Goal: Task Accomplishment & Management: Complete application form

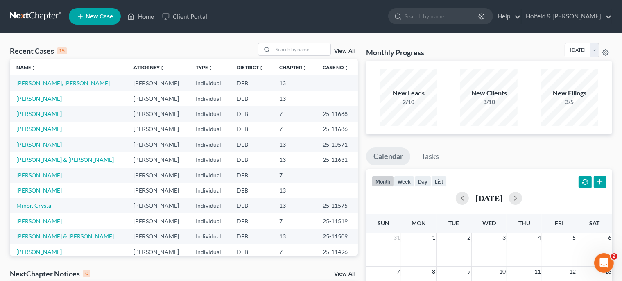
click at [47, 82] on link "[PERSON_NAME], [PERSON_NAME]" at bounding box center [62, 82] width 93 height 7
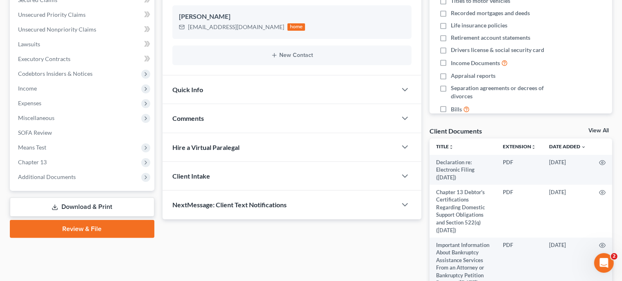
scroll to position [223, 0]
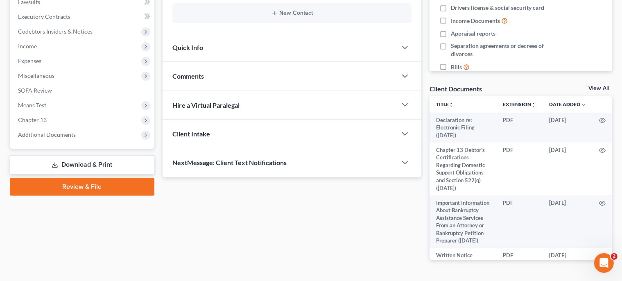
click at [105, 184] on link "Review & File" at bounding box center [82, 187] width 145 height 18
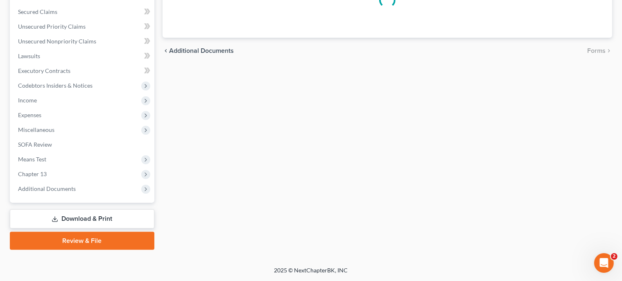
scroll to position [168, 0]
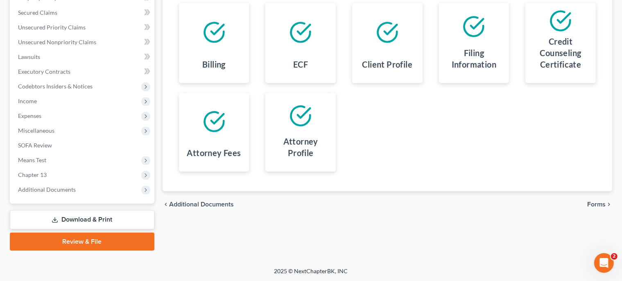
click at [598, 203] on span "Forms" at bounding box center [596, 204] width 18 height 7
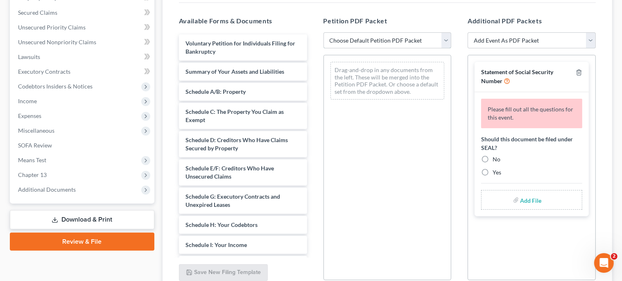
click at [324, 32] on select "Choose Default Petition PDF Packet Complete Bankruptcy Petition (all forms and …" at bounding box center [388, 40] width 128 height 16
select select "0"
click option "Complete Bankruptcy Petition (all forms and schedules)" at bounding box center [0, 0] width 0 height 0
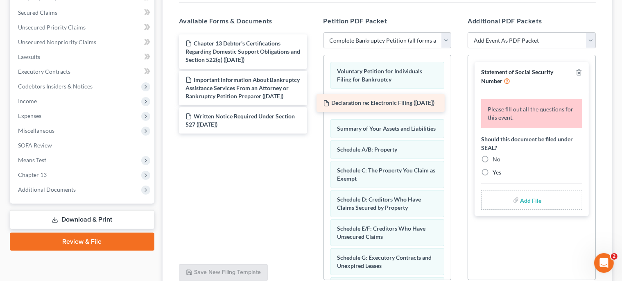
drag, startPoint x: 284, startPoint y: 49, endPoint x: 423, endPoint y: 106, distance: 149.9
click at [314, 106] on div "Declaration re: Electronic Filing ([DATE]) Declaration re: Electronic Filing ([…" at bounding box center [242, 83] width 141 height 99
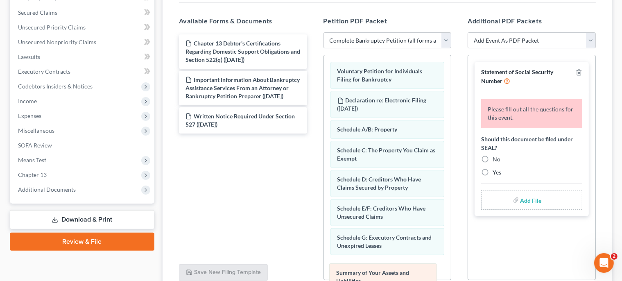
drag, startPoint x: 406, startPoint y: 132, endPoint x: 404, endPoint y: 269, distance: 136.4
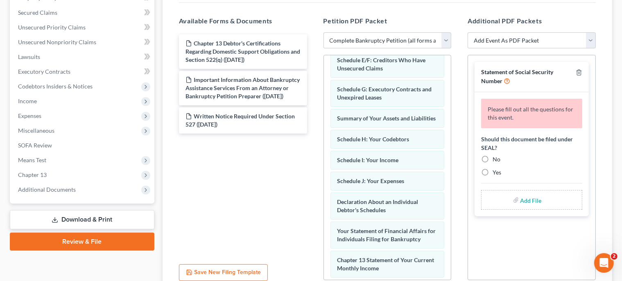
scroll to position [154, 0]
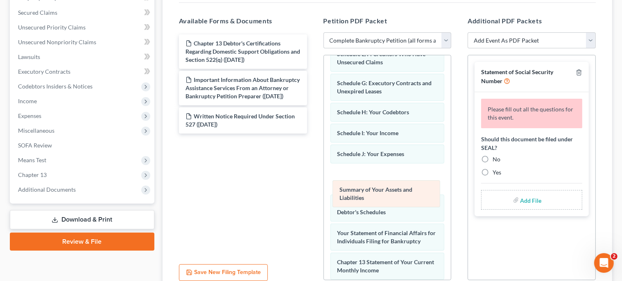
drag, startPoint x: 415, startPoint y: 116, endPoint x: 416, endPoint y: 191, distance: 75.4
click at [416, 191] on div "Summary of Your Assets and Liabilities Voluntary Petition for Individuals Filin…" at bounding box center [387, 159] width 127 height 517
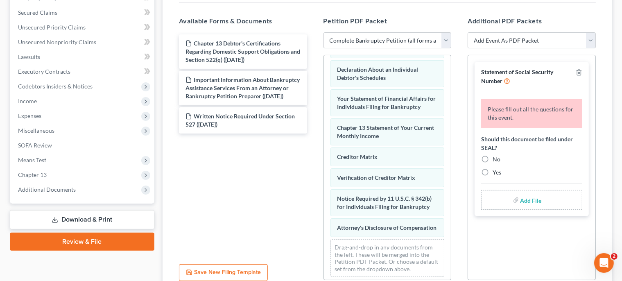
scroll to position [306, 0]
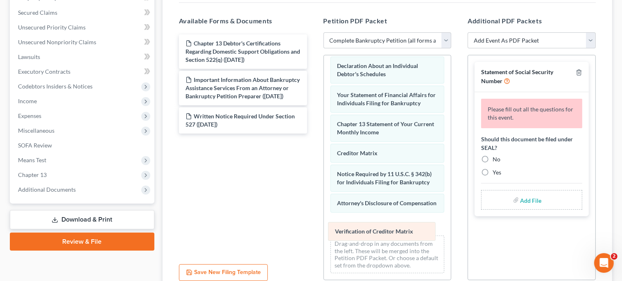
drag, startPoint x: 427, startPoint y: 153, endPoint x: 425, endPoint y: 227, distance: 73.8
click at [425, 227] on div "Verification of Creditor Matrix Voluntary Petition for Individuals Filing for B…" at bounding box center [387, 25] width 127 height 509
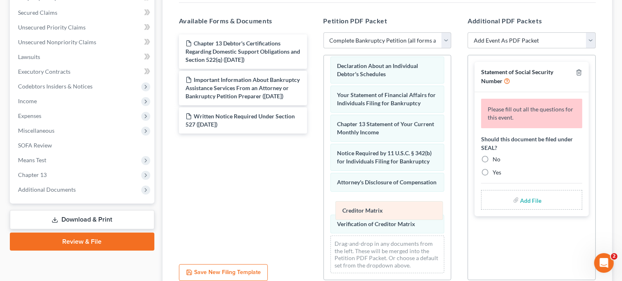
drag, startPoint x: 389, startPoint y: 135, endPoint x: 393, endPoint y: 206, distance: 71.0
click at [393, 206] on div "Creditor Matrix Voluntary Petition for Individuals Filing for Bankruptcy Declar…" at bounding box center [387, 25] width 127 height 509
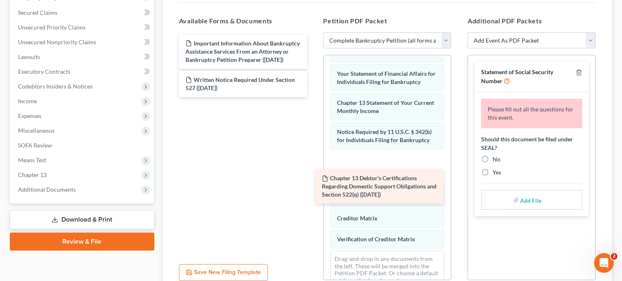
drag, startPoint x: 253, startPoint y: 51, endPoint x: 388, endPoint y: 186, distance: 190.9
click at [314, 97] on div "Chapter 13 Debtor's Certifications Regarding Domestic Support Obligations and S…" at bounding box center [242, 65] width 141 height 63
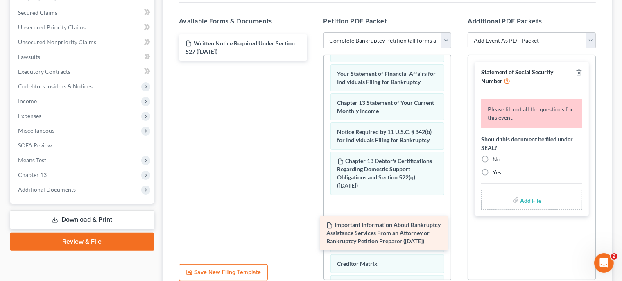
drag, startPoint x: 270, startPoint y: 61, endPoint x: 405, endPoint y: 239, distance: 223.0
click at [314, 61] on div "Important Information About Bankruptcy Assistance Services From an Attorney or …" at bounding box center [242, 47] width 141 height 26
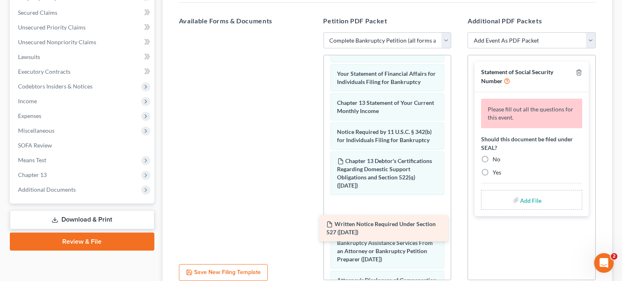
drag, startPoint x: 293, startPoint y: 75, endPoint x: 415, endPoint y: 233, distance: 200.1
click at [314, 32] on div "Written Notice Required Under Section 527 ([DATE]) Written Notice Required Unde…" at bounding box center [242, 32] width 141 height 0
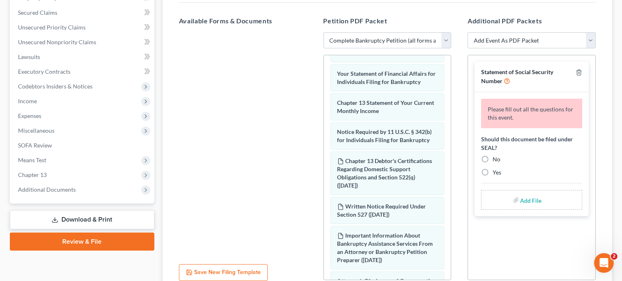
click at [493, 158] on label "No" at bounding box center [497, 159] width 8 height 8
click at [496, 158] on input "No" at bounding box center [498, 157] width 5 height 5
radio input "true"
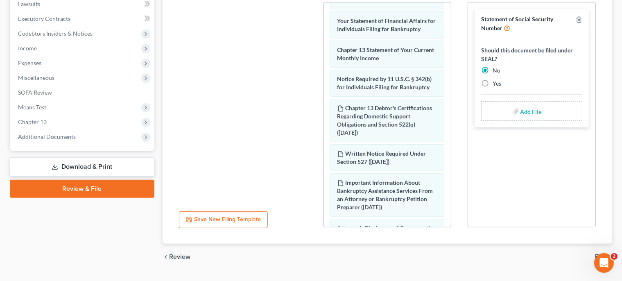
scroll to position [233, 0]
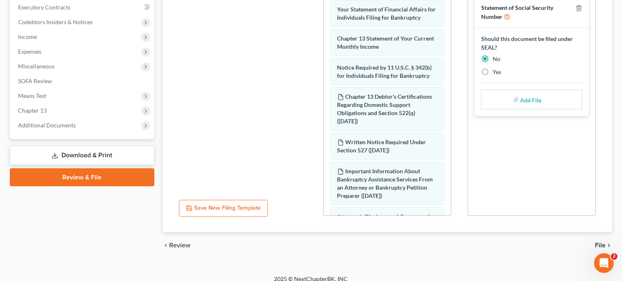
click at [597, 245] on span "File" at bounding box center [600, 245] width 11 height 7
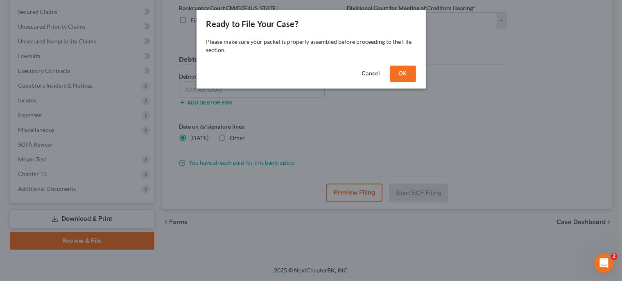
scroll to position [168, 0]
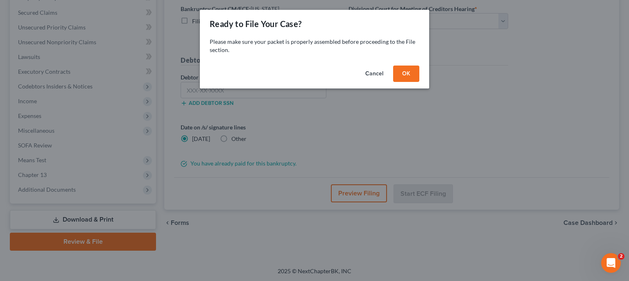
click at [406, 72] on button "OK" at bounding box center [406, 74] width 26 height 16
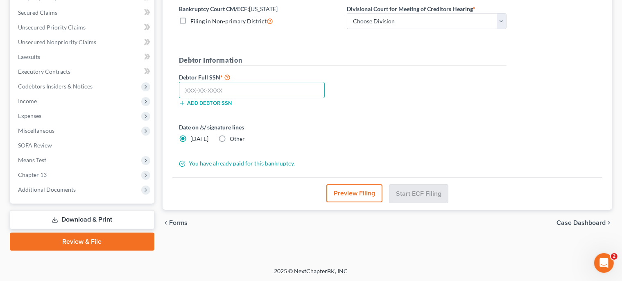
click at [301, 89] on input "text" at bounding box center [252, 90] width 146 height 16
type input "218-78-0635"
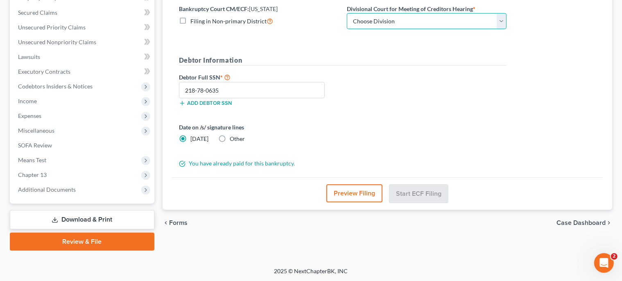
click at [347, 13] on select "Choose Division [GEOGRAPHIC_DATA]" at bounding box center [427, 21] width 160 height 16
select select "0"
click option "Wilmington" at bounding box center [0, 0] width 0 height 0
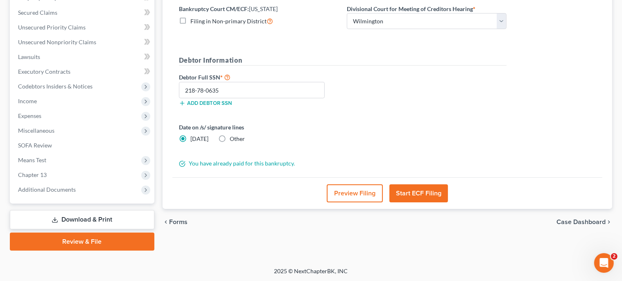
click at [399, 186] on button "Start ECF Filing" at bounding box center [419, 193] width 59 height 18
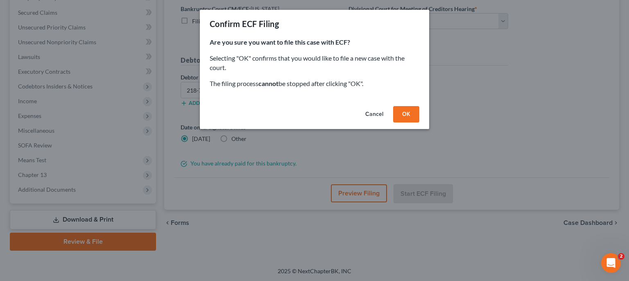
click at [414, 116] on button "OK" at bounding box center [406, 114] width 26 height 16
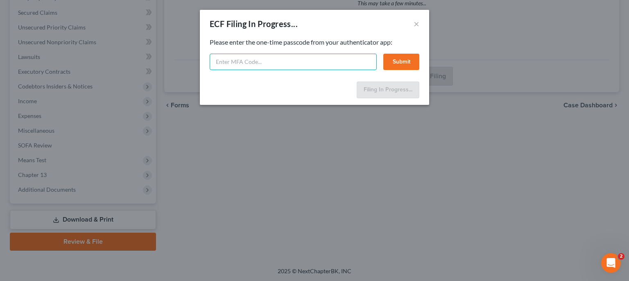
click at [313, 61] on input "text" at bounding box center [293, 62] width 167 height 16
type input "508537"
click at [393, 58] on button "Submit" at bounding box center [401, 62] width 36 height 16
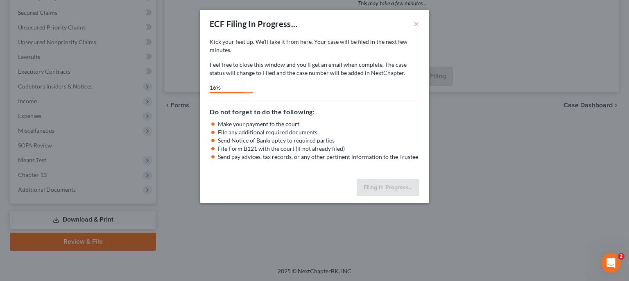
select select "0"
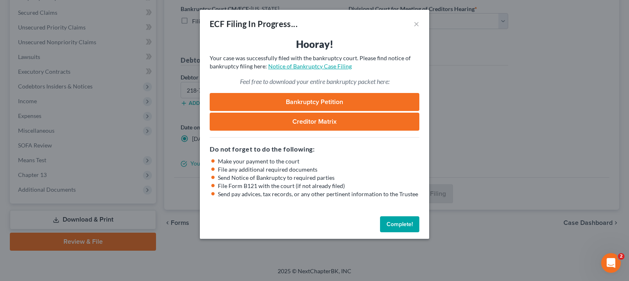
click at [321, 68] on link "Notice of Bankruptcy Case Filing" at bounding box center [310, 66] width 84 height 7
click at [407, 227] on button "Complete!" at bounding box center [399, 224] width 39 height 16
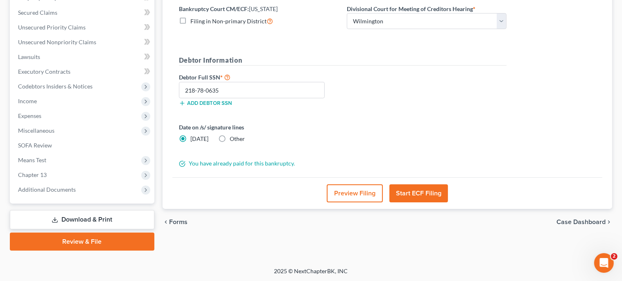
click at [106, 218] on link "Download & Print" at bounding box center [82, 219] width 145 height 19
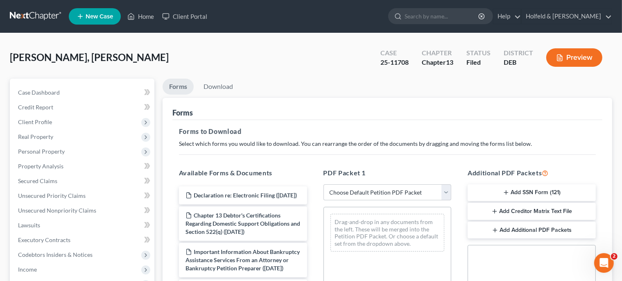
click at [521, 193] on button "Add SSN Form (121)" at bounding box center [532, 192] width 128 height 17
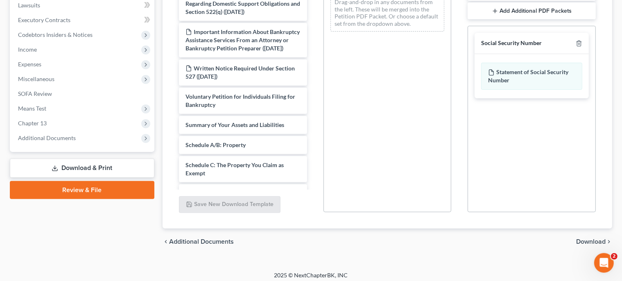
scroll to position [224, 0]
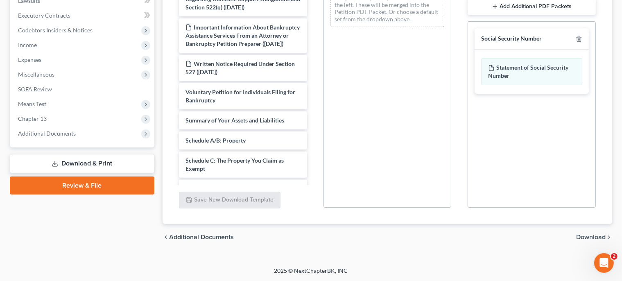
click at [599, 238] on span "Download" at bounding box center [590, 237] width 29 height 7
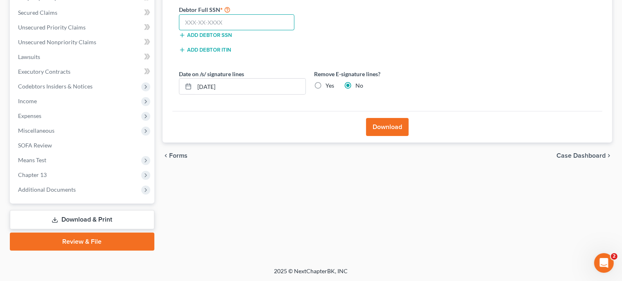
click at [262, 24] on input "text" at bounding box center [237, 22] width 116 height 16
type input "218-78-0635"
click at [381, 120] on button "Download" at bounding box center [387, 127] width 43 height 18
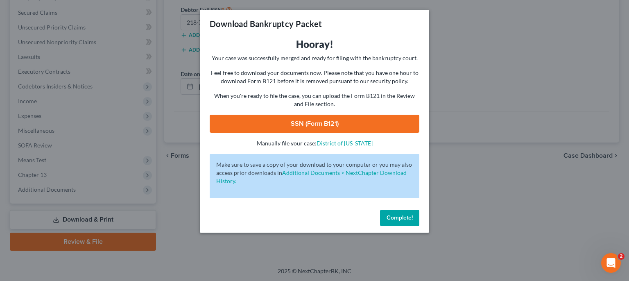
click at [381, 120] on link "SSN (Form B121)" at bounding box center [315, 124] width 210 height 18
